Goal: Communication & Community: Answer question/provide support

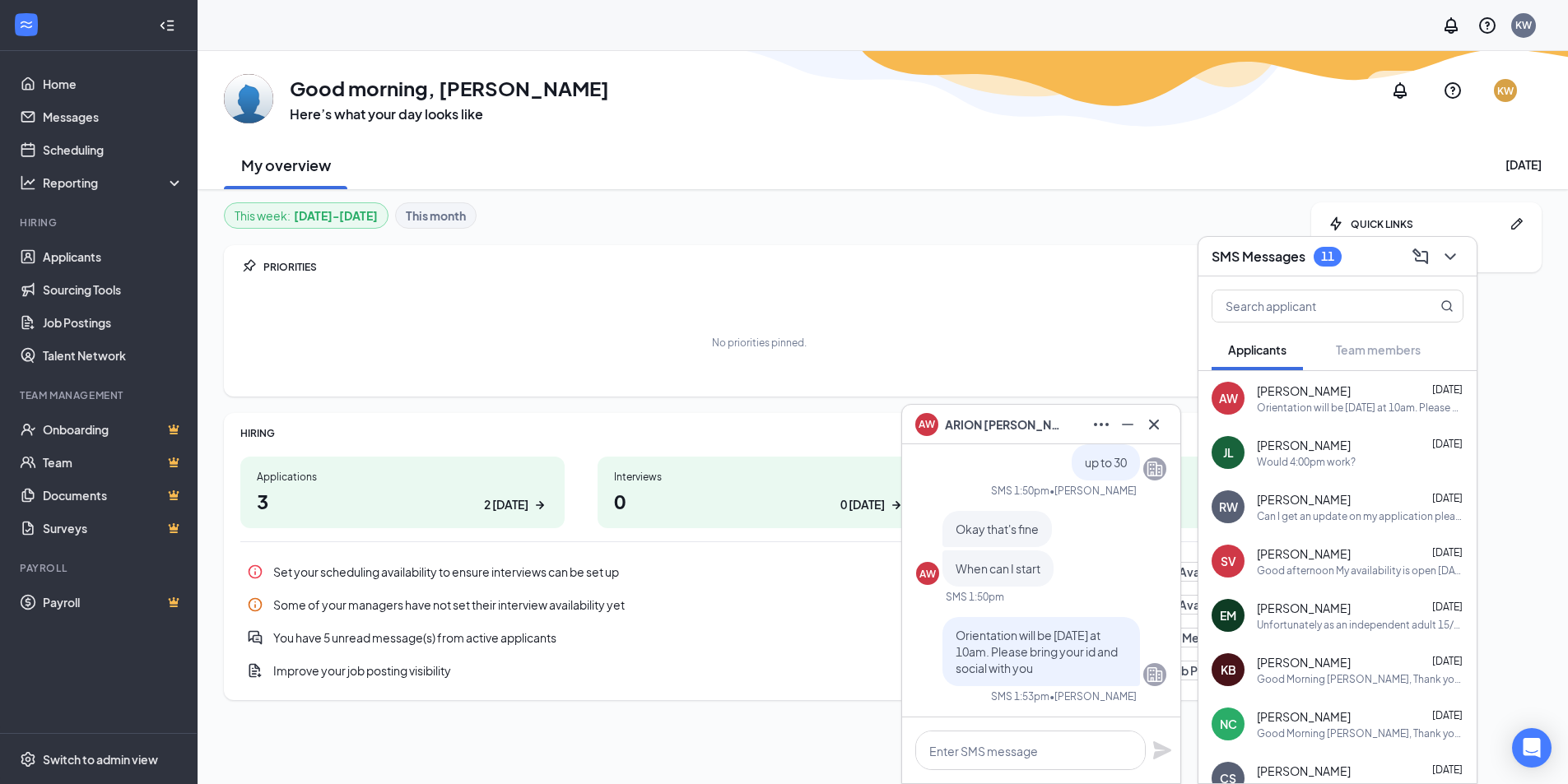
click at [1350, 410] on div "Orientation will be [DATE] at 10am. Please bring your id and social with you" at bounding box center [1361, 407] width 207 height 14
click at [1035, 748] on textarea at bounding box center [1031, 750] width 231 height 39
click at [1078, 736] on textarea at bounding box center [1031, 750] width 231 height 39
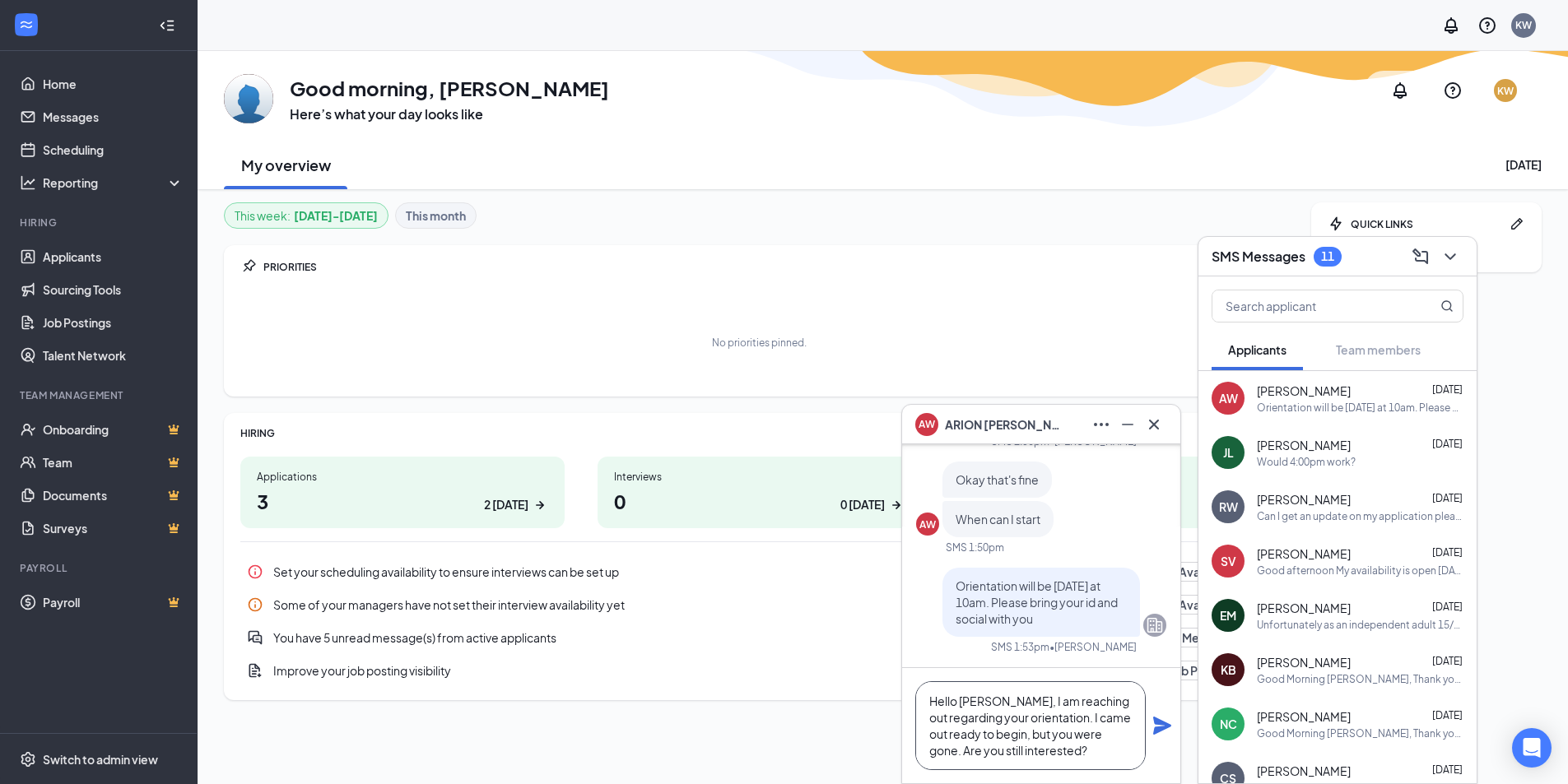
type textarea "Hello [PERSON_NAME], I am reaching out regarding your orientation. I came out r…"
click at [1178, 728] on div "Hello [PERSON_NAME], I am reaching out regarding your orientation. I came out r…" at bounding box center [1041, 726] width 278 height 115
click at [1156, 735] on icon "Plane" at bounding box center [1162, 726] width 18 height 18
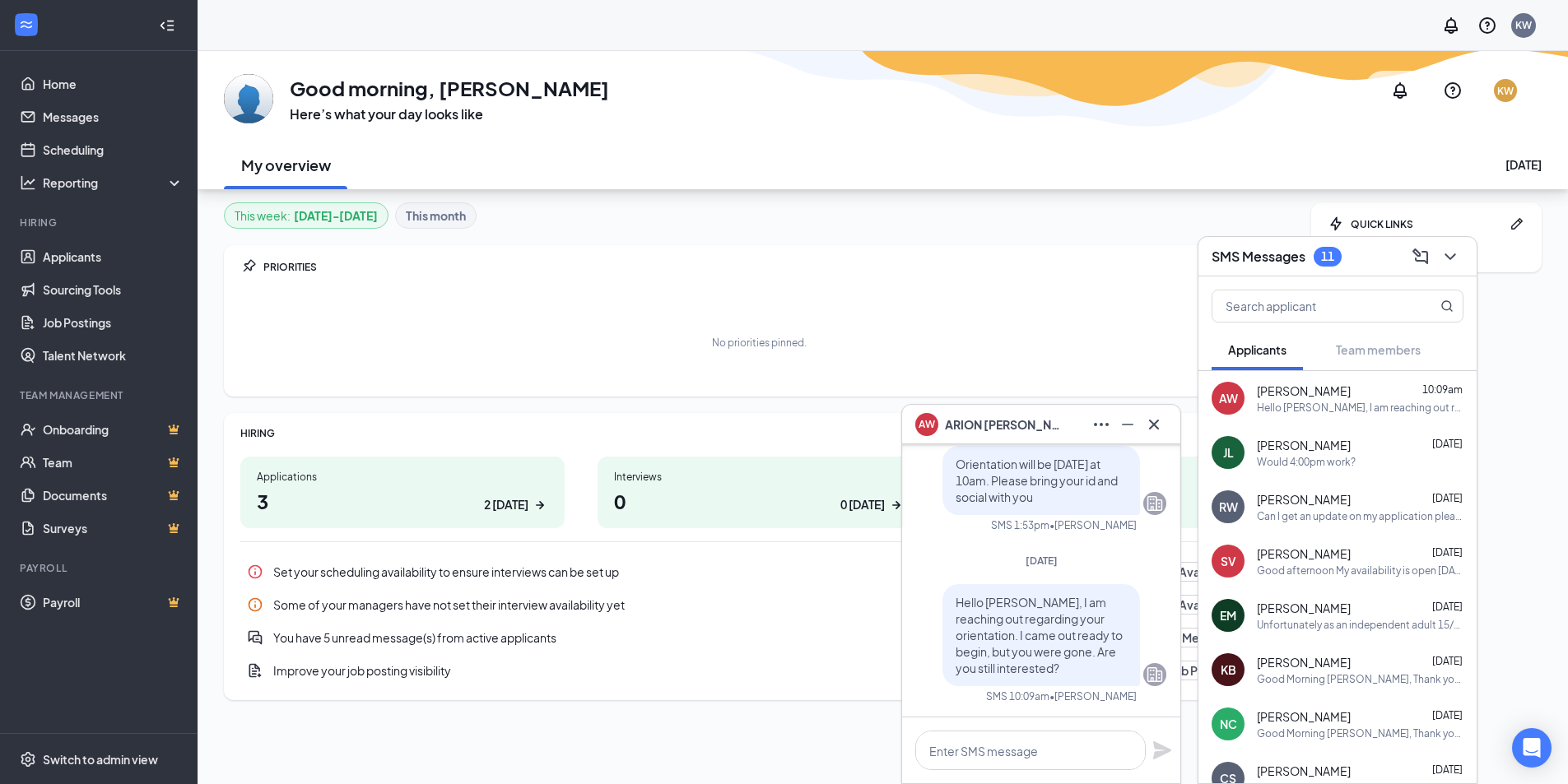
scroll to position [51, 0]
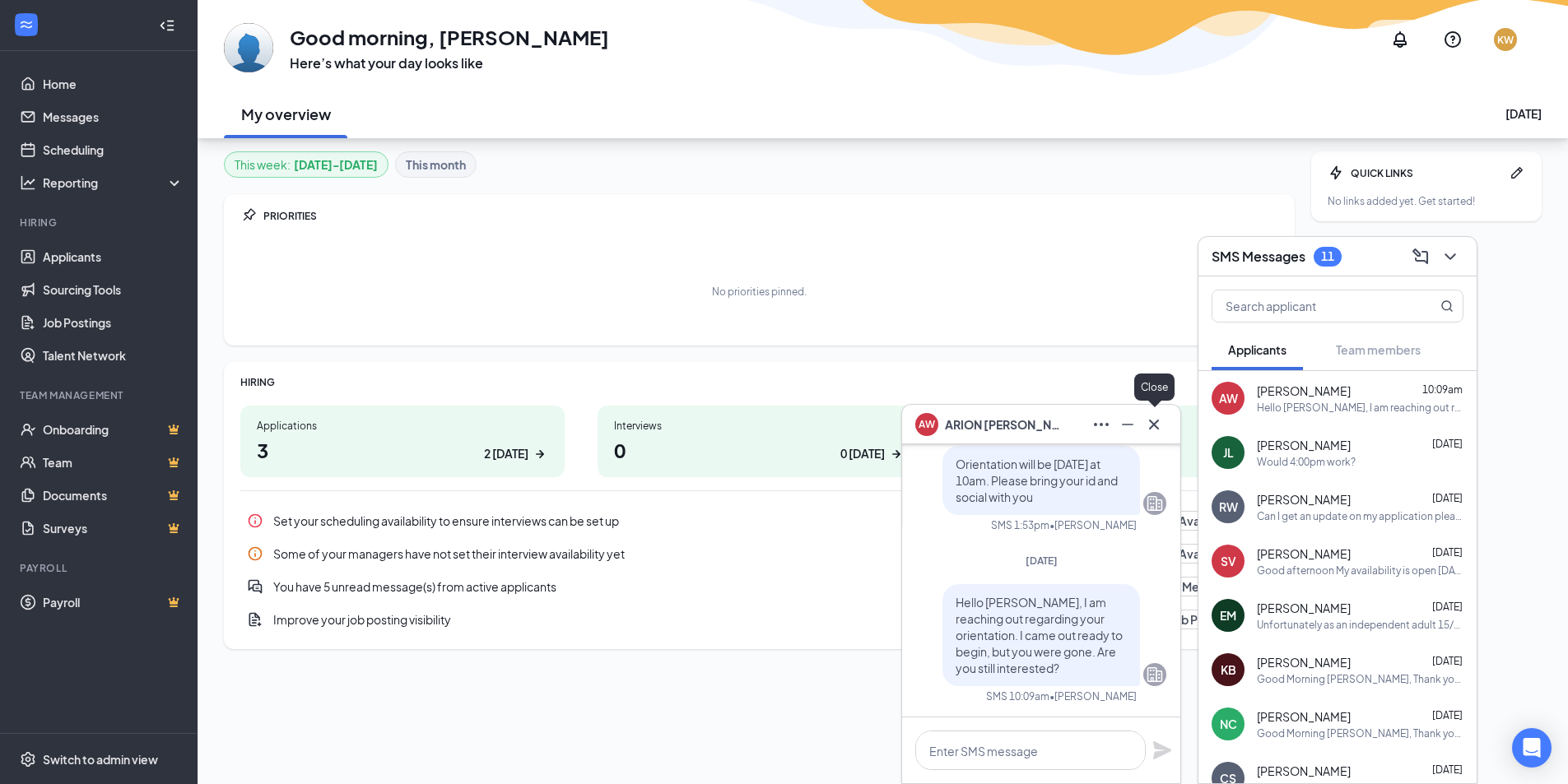
click at [1161, 426] on icon "Cross" at bounding box center [1154, 425] width 20 height 20
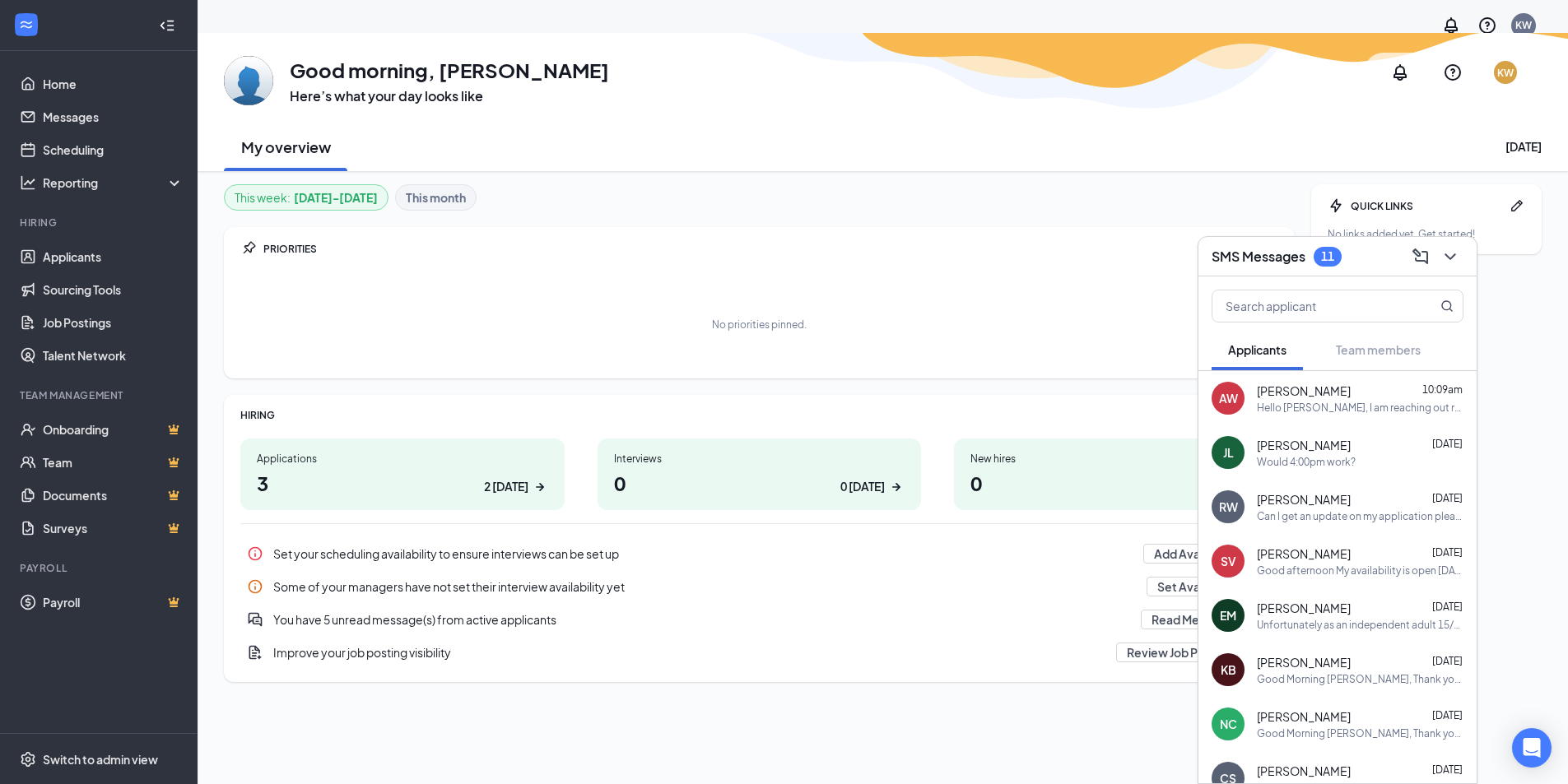
scroll to position [0, 0]
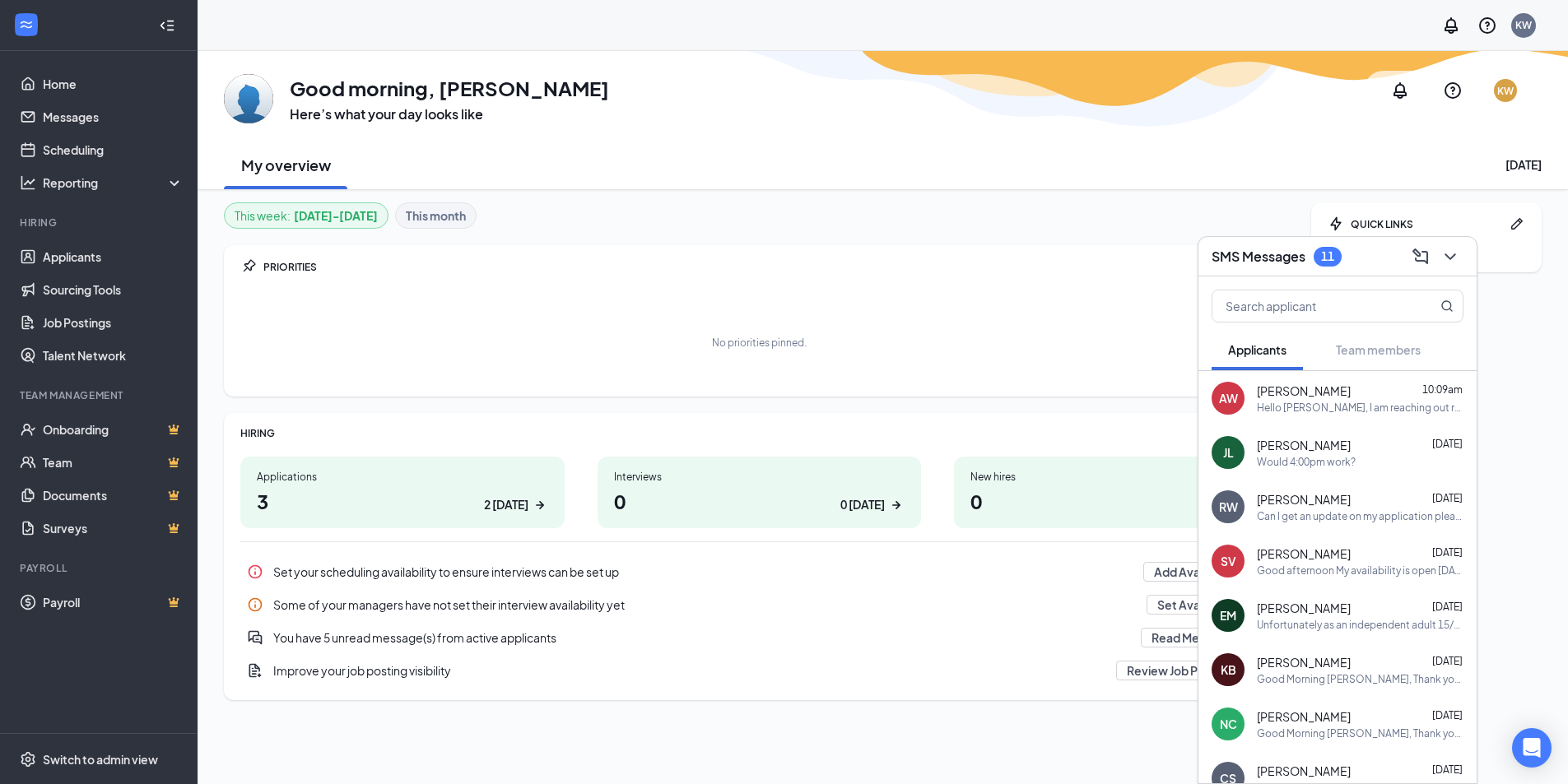
click at [1330, 263] on div "11" at bounding box center [1327, 256] width 28 height 20
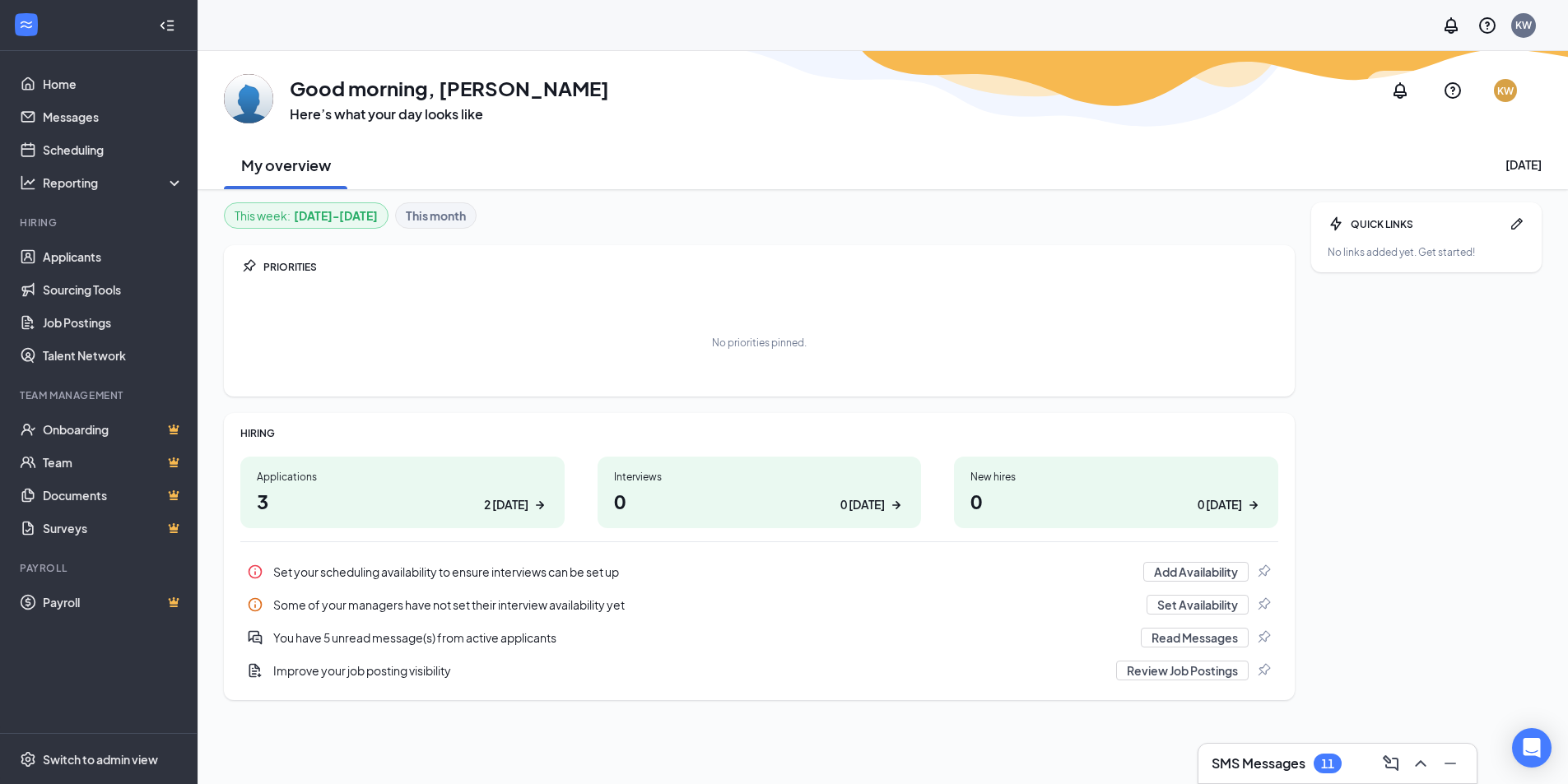
click at [1318, 778] on div "SMS Messages 11" at bounding box center [1337, 764] width 278 height 39
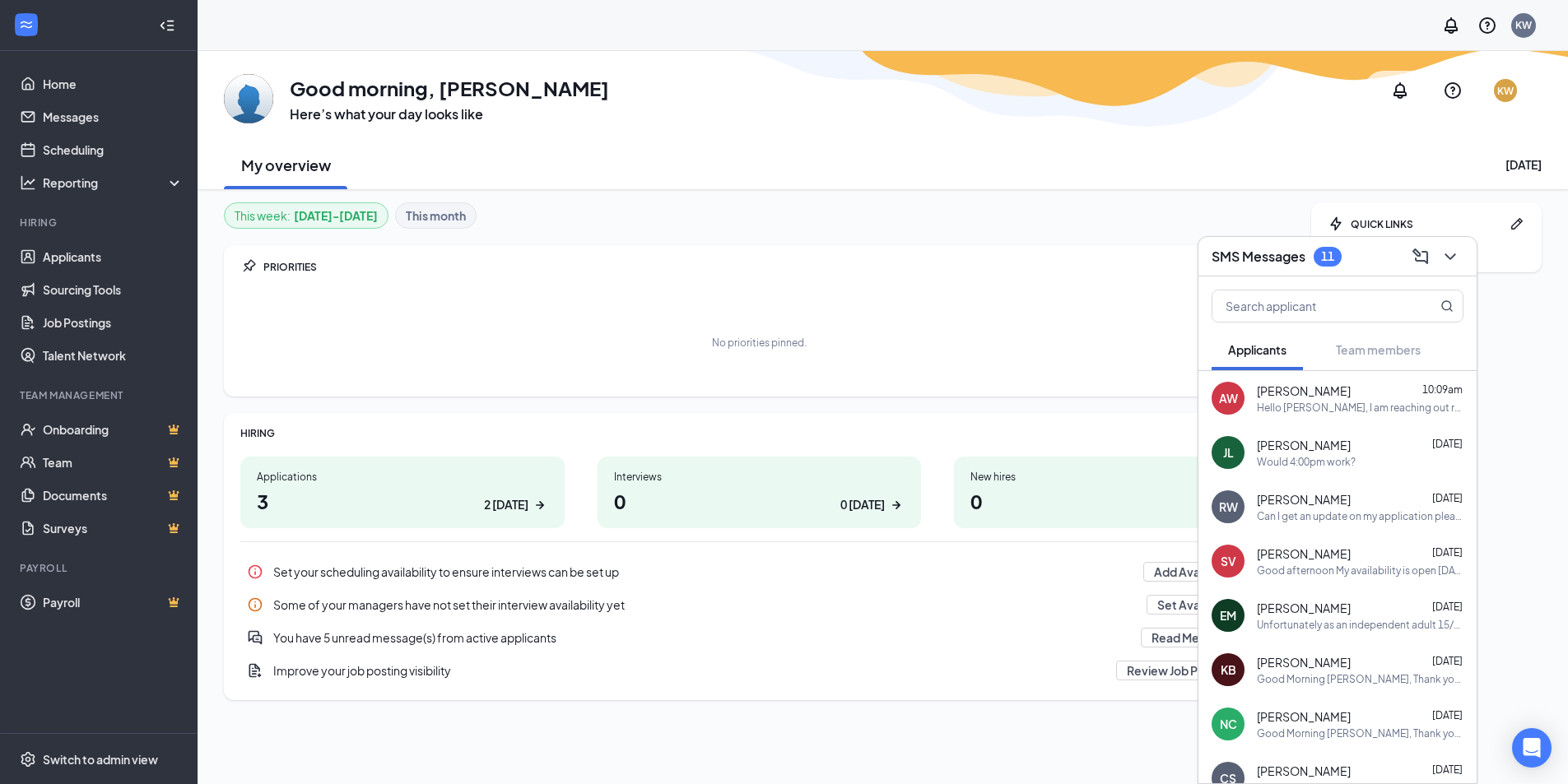
click at [1352, 396] on div "[PERSON_NAME] 10:09am" at bounding box center [1361, 391] width 207 height 17
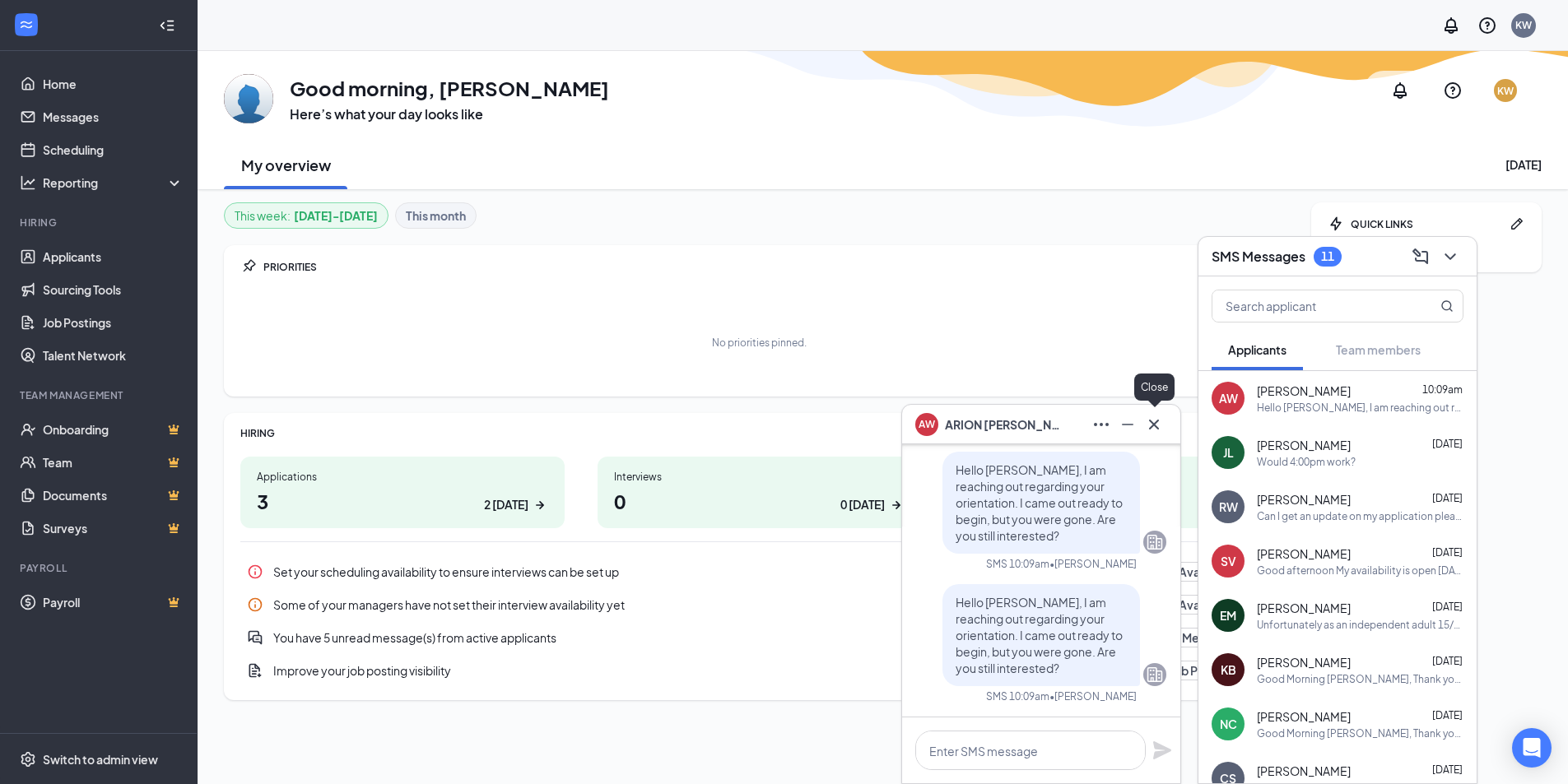
click at [1166, 429] on button at bounding box center [1154, 424] width 27 height 27
